Goal: Navigation & Orientation: Go to known website

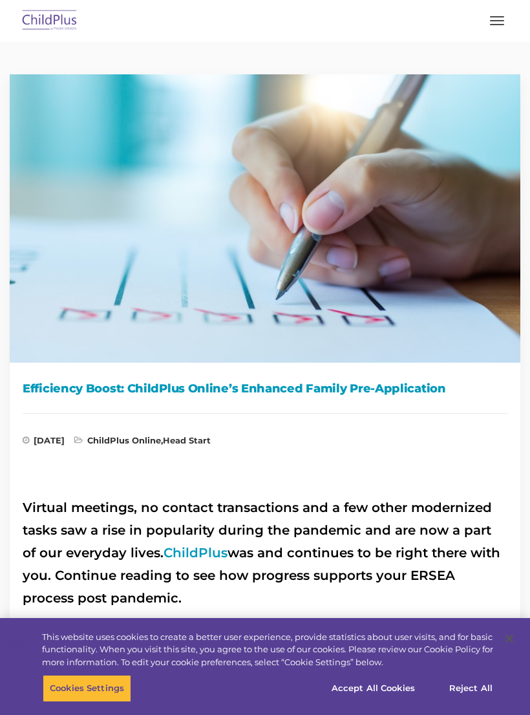
click at [509, 20] on button "button" at bounding box center [497, 20] width 27 height 21
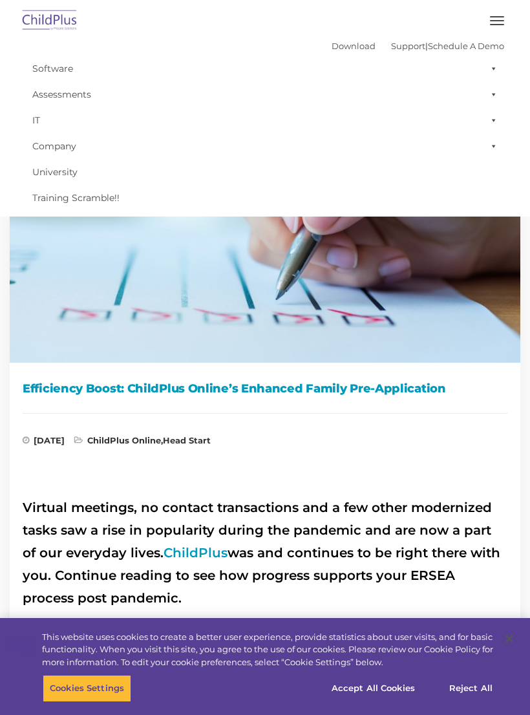
click at [103, 239] on img at bounding box center [265, 214] width 530 height 298
click at [45, 25] on img at bounding box center [49, 21] width 61 height 30
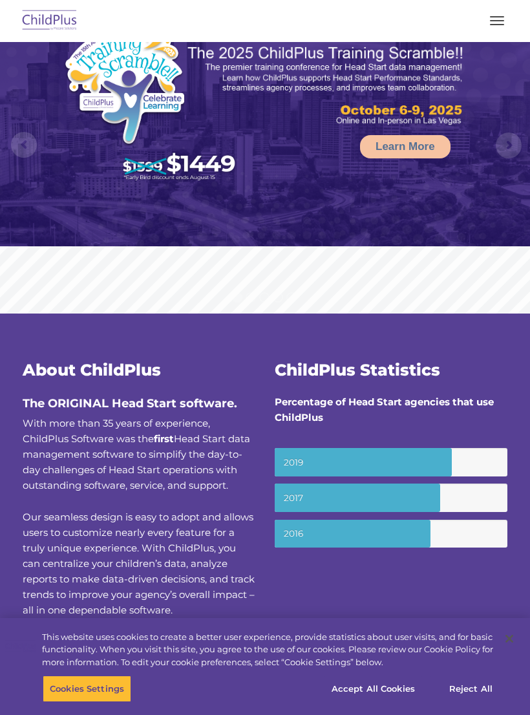
click at [41, 16] on img at bounding box center [49, 21] width 61 height 30
click at [38, 20] on img at bounding box center [49, 21] width 61 height 30
